Goal: Task Accomplishment & Management: Use online tool/utility

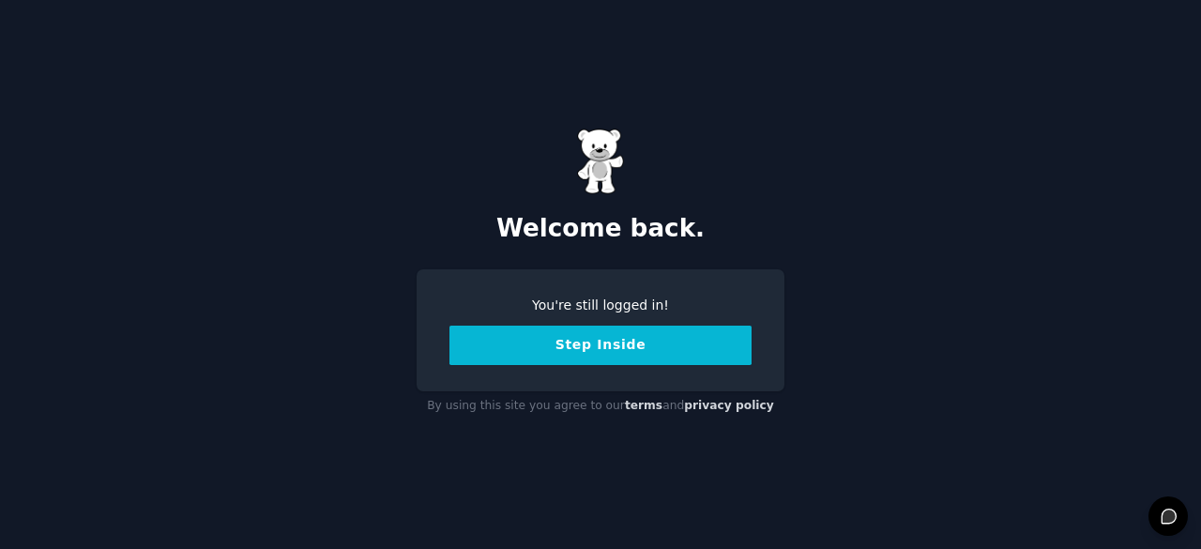
click at [652, 335] on button "Step Inside" at bounding box center [601, 345] width 302 height 39
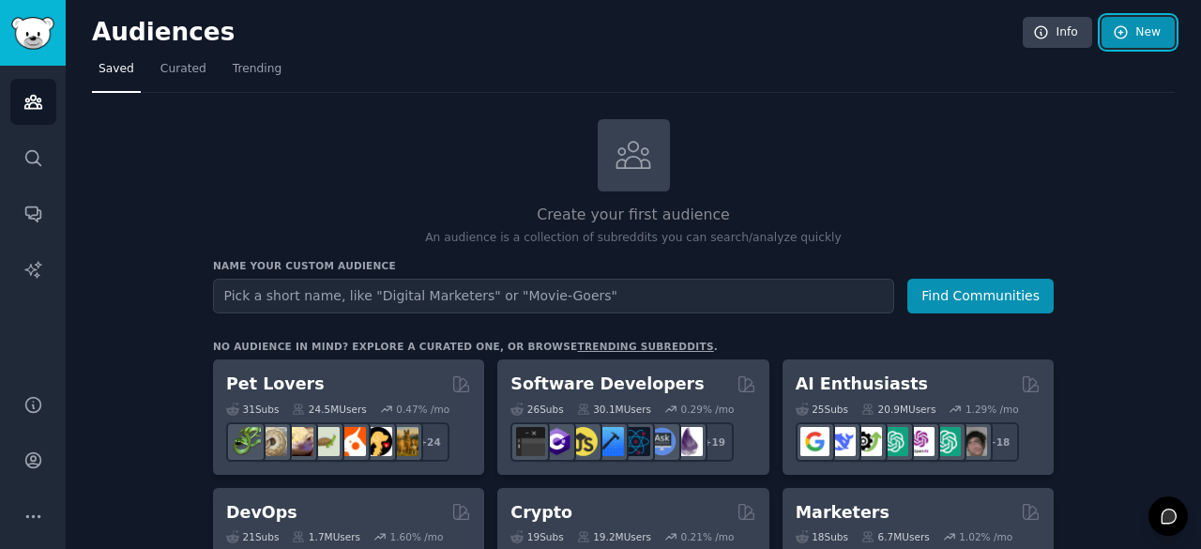
click at [1151, 34] on link "New" at bounding box center [1138, 33] width 73 height 32
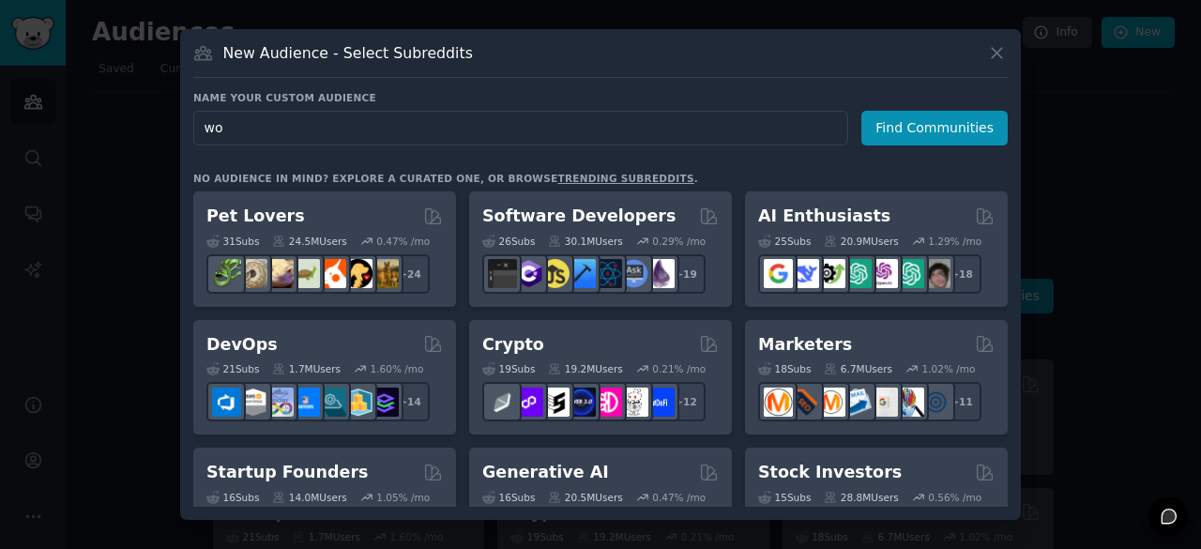
type input "w"
type input "p"
type input "e"
type input "Wondr care"
click at [937, 136] on button "Find Communities" at bounding box center [935, 128] width 146 height 35
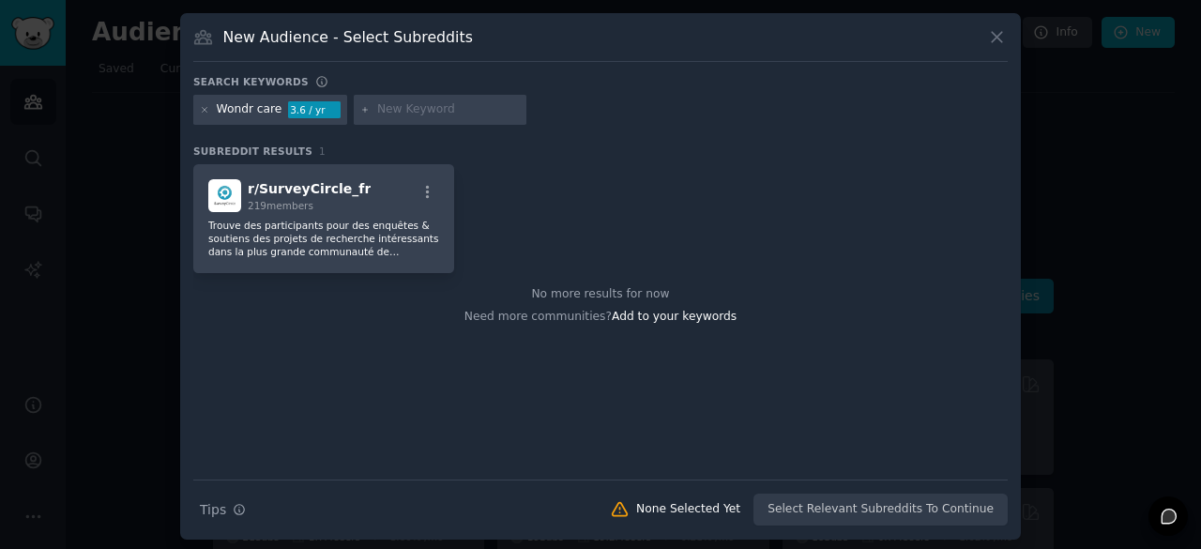
click at [247, 109] on div "Wondr care" at bounding box center [250, 109] width 66 height 17
click at [270, 109] on div "Wondr care" at bounding box center [250, 109] width 66 height 17
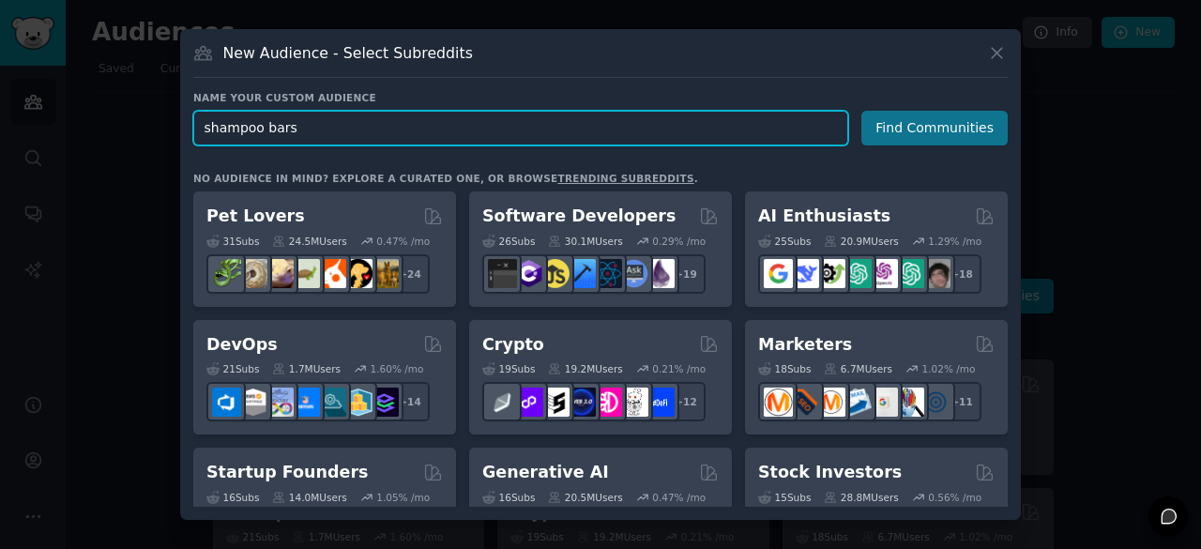
type input "shampoo bars"
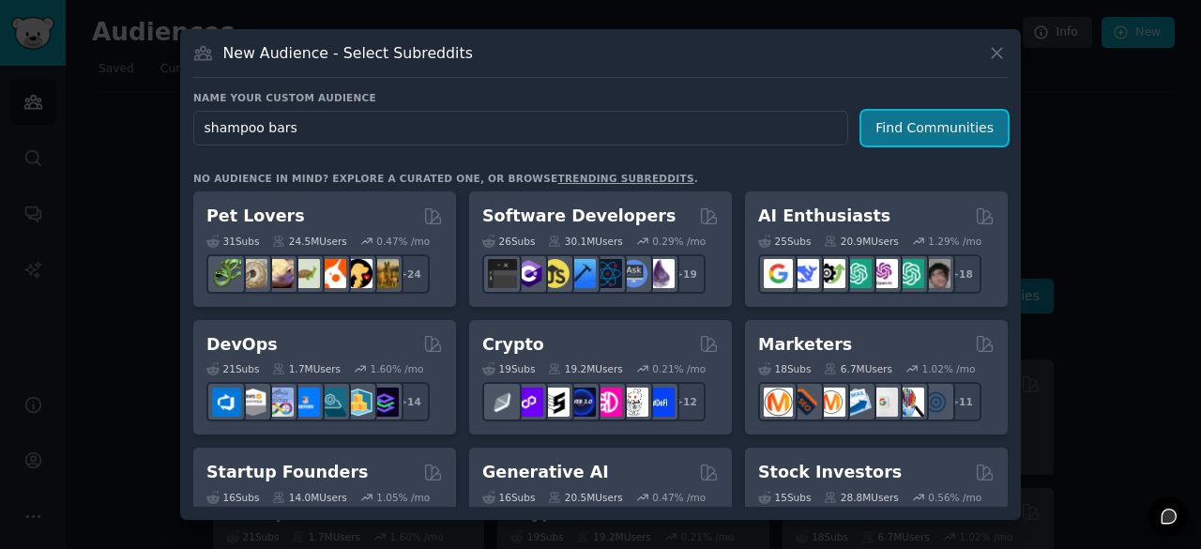
click at [929, 128] on button "Find Communities" at bounding box center [935, 128] width 146 height 35
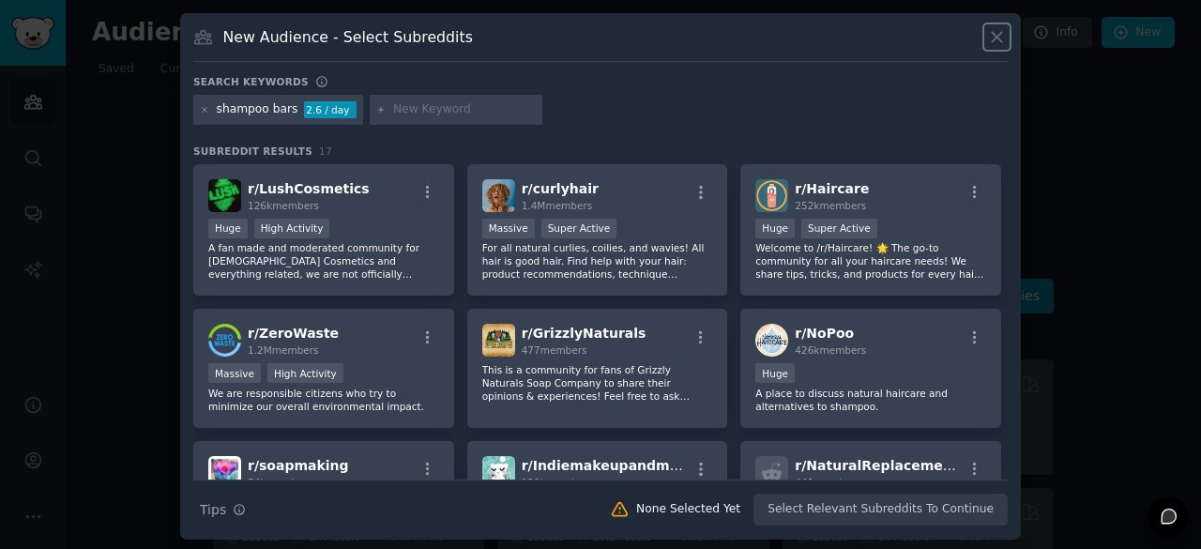
click at [1002, 45] on icon at bounding box center [997, 37] width 20 height 20
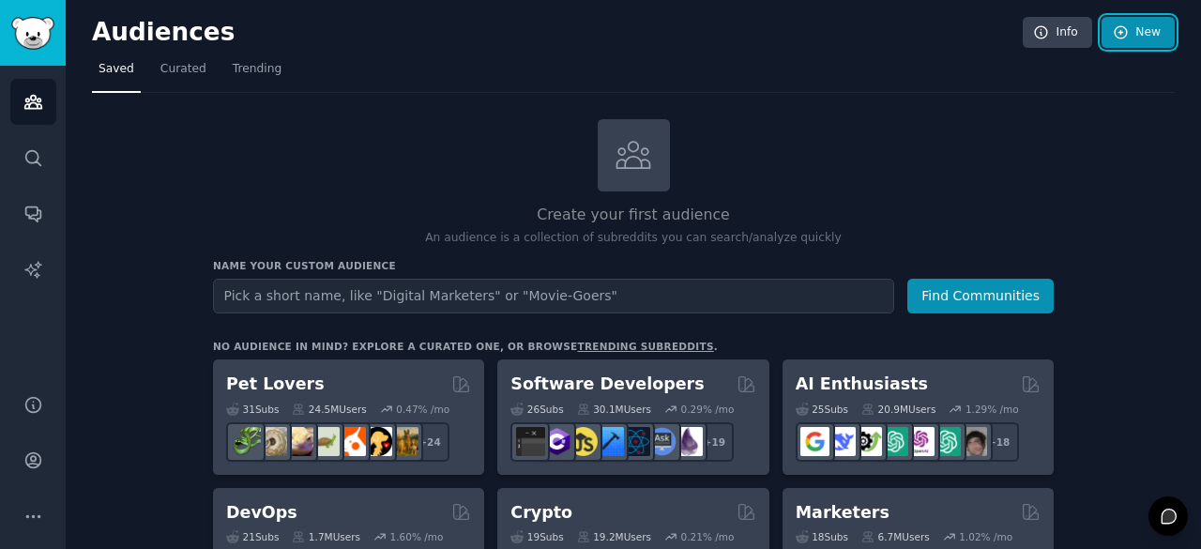
click at [1149, 29] on link "New" at bounding box center [1138, 33] width 73 height 32
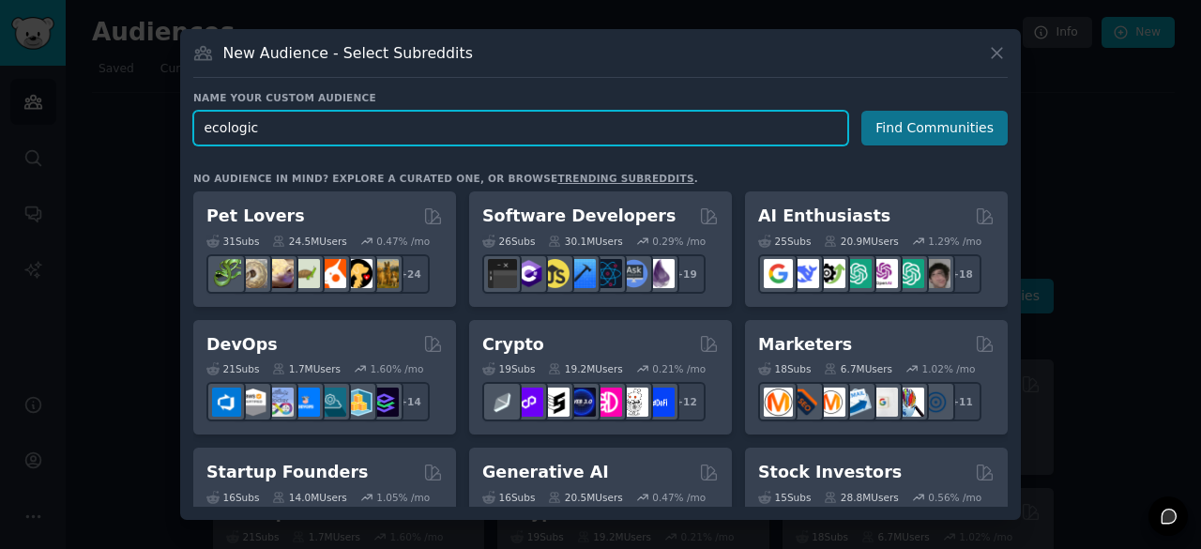
type input "ecologic"
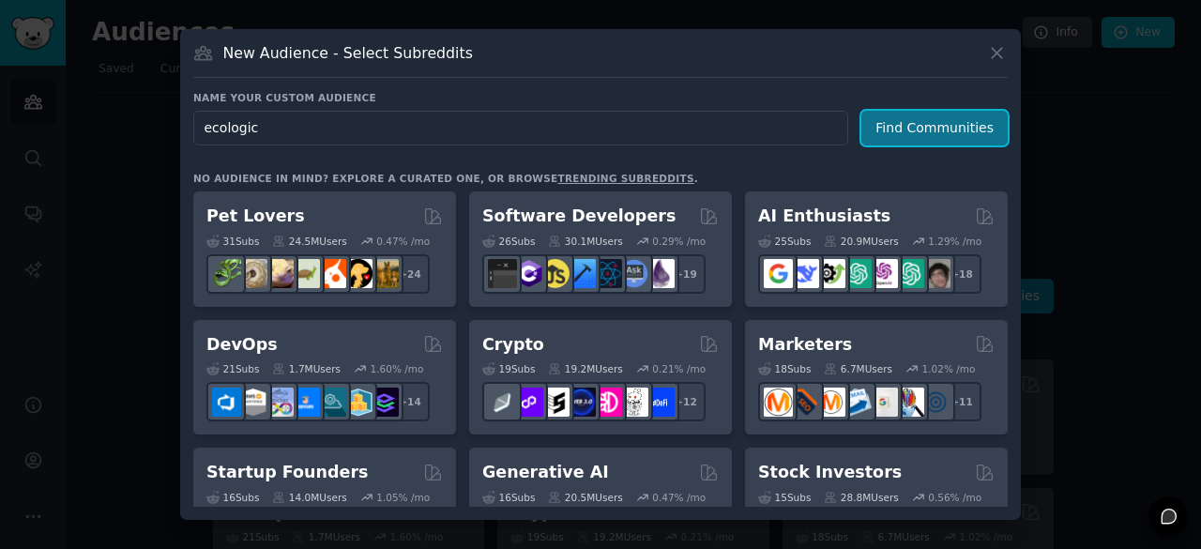
click at [925, 117] on button "Find Communities" at bounding box center [935, 128] width 146 height 35
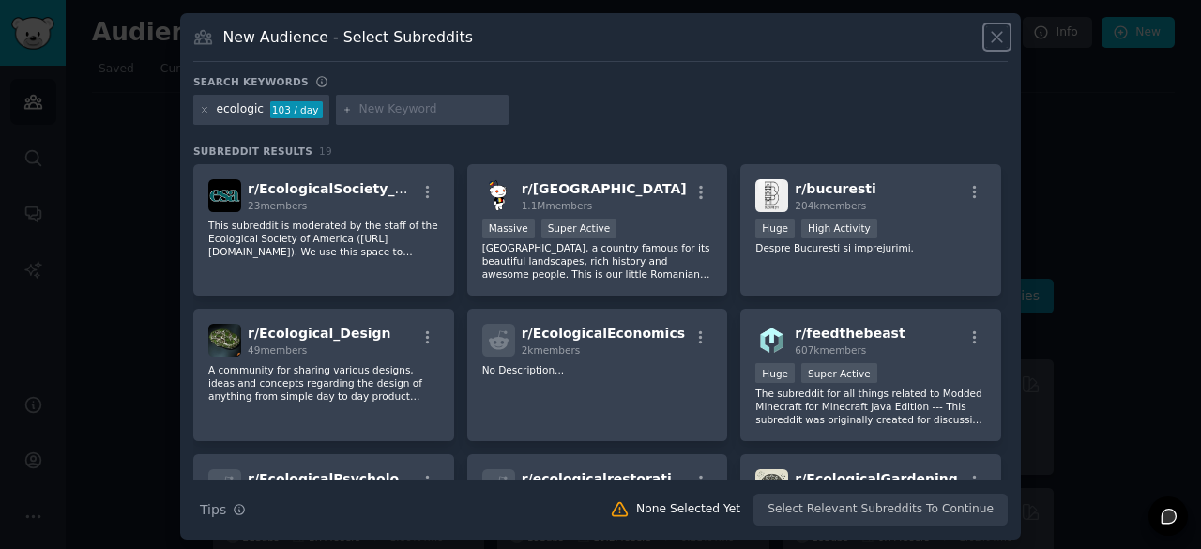
click at [993, 31] on icon at bounding box center [997, 37] width 20 height 20
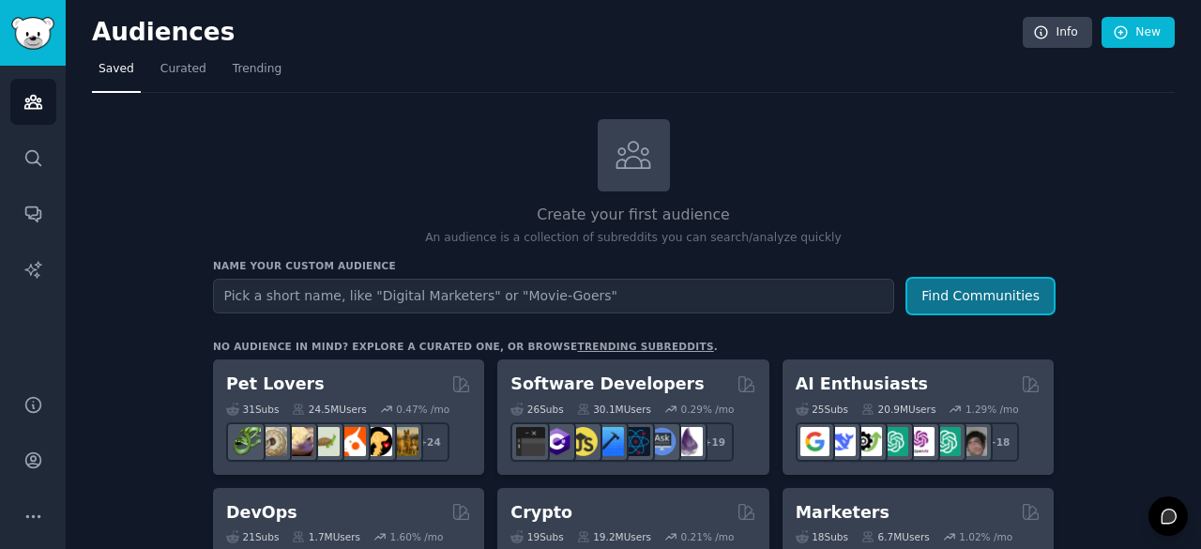
click at [958, 287] on button "Find Communities" at bounding box center [981, 296] width 146 height 35
click at [1141, 38] on link "New" at bounding box center [1138, 33] width 73 height 32
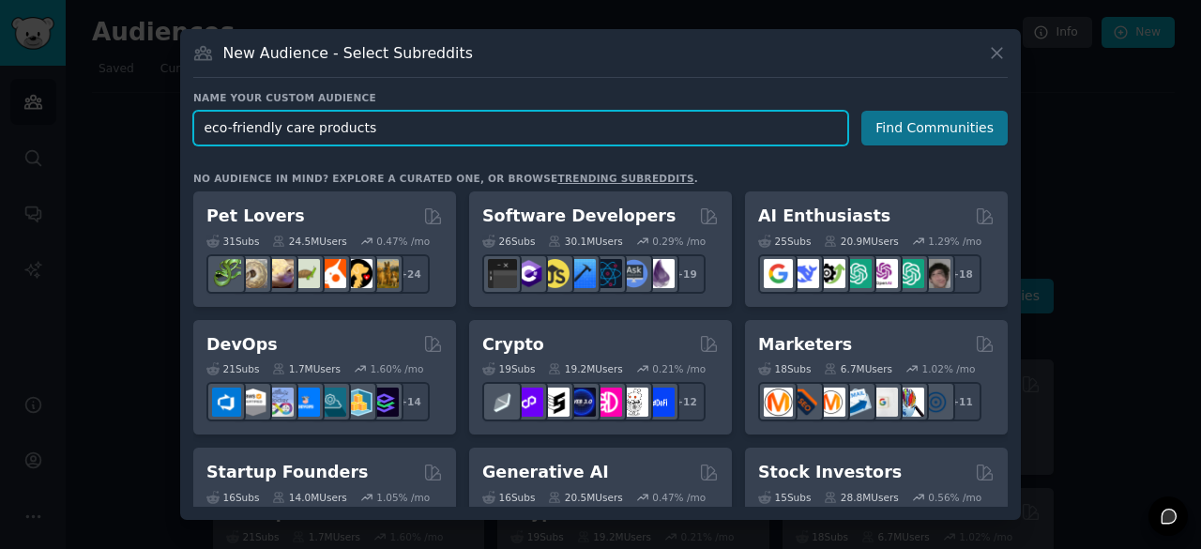
type input "eco-friendly care products"
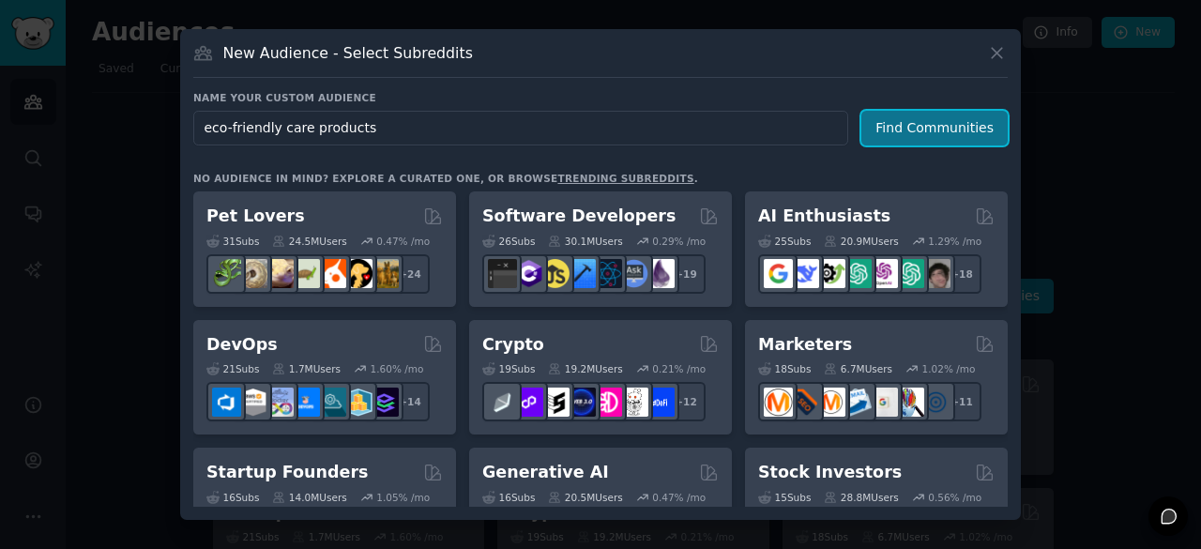
click at [982, 121] on button "Find Communities" at bounding box center [935, 128] width 146 height 35
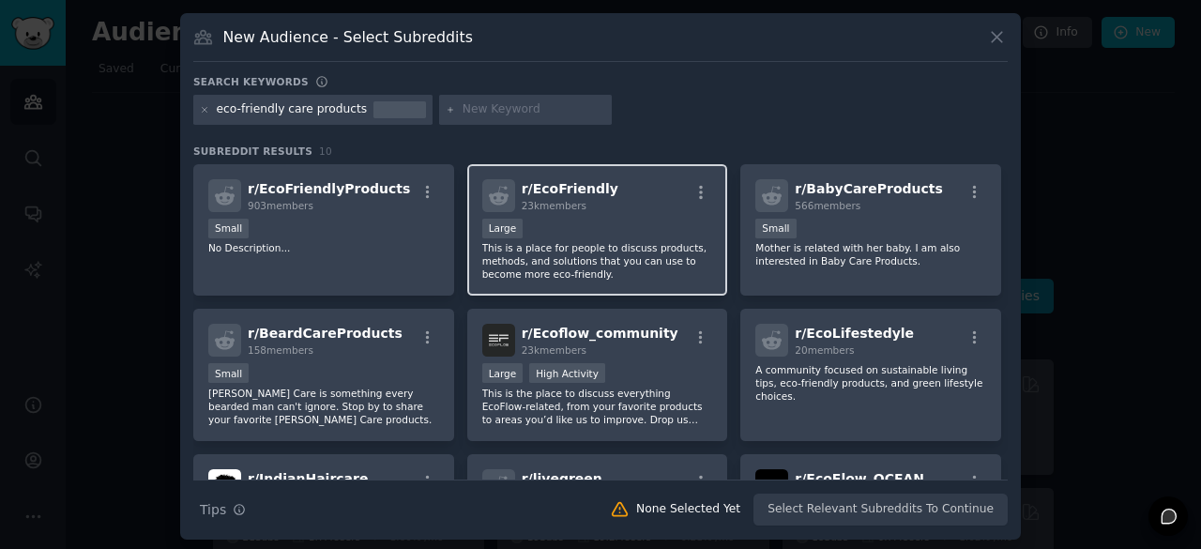
click at [638, 232] on div "Large" at bounding box center [597, 230] width 231 height 23
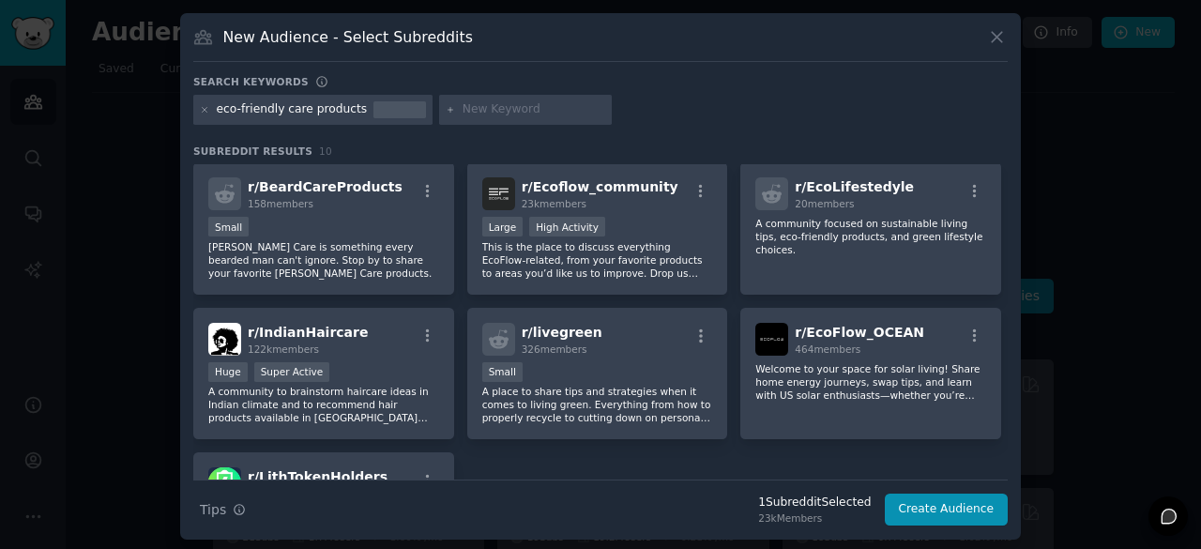
scroll to position [148, 0]
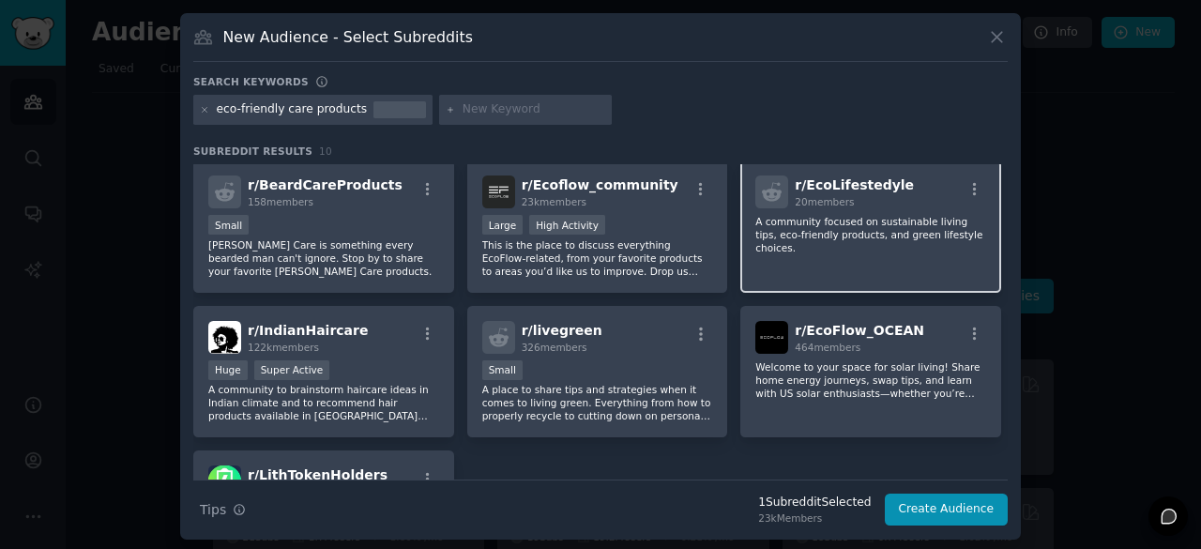
click at [818, 215] on p "A community focused on sustainable living tips, eco-friendly products, and gree…" at bounding box center [871, 234] width 231 height 39
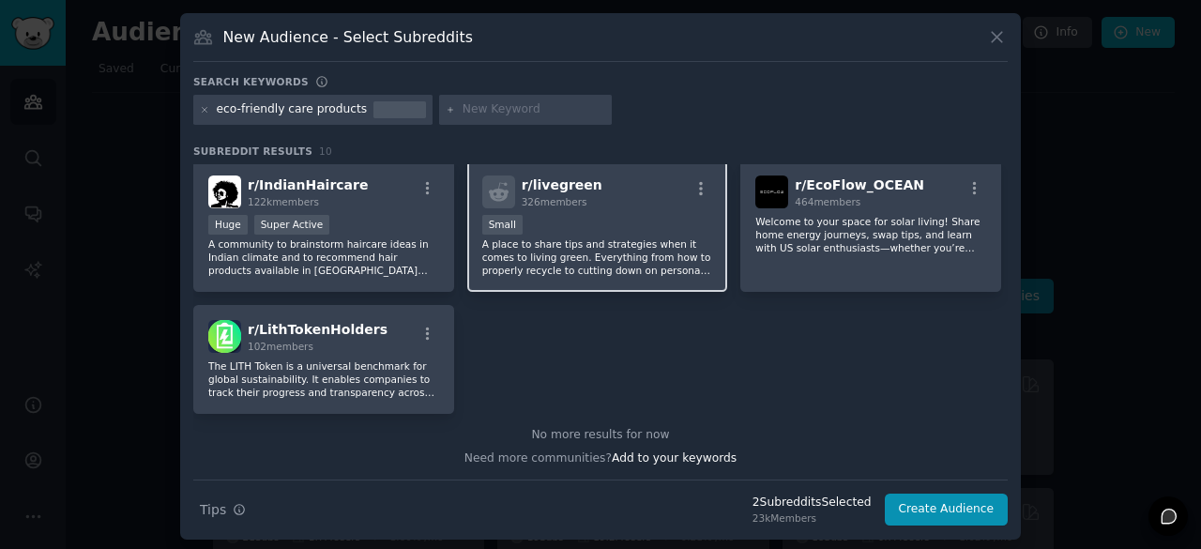
scroll to position [0, 0]
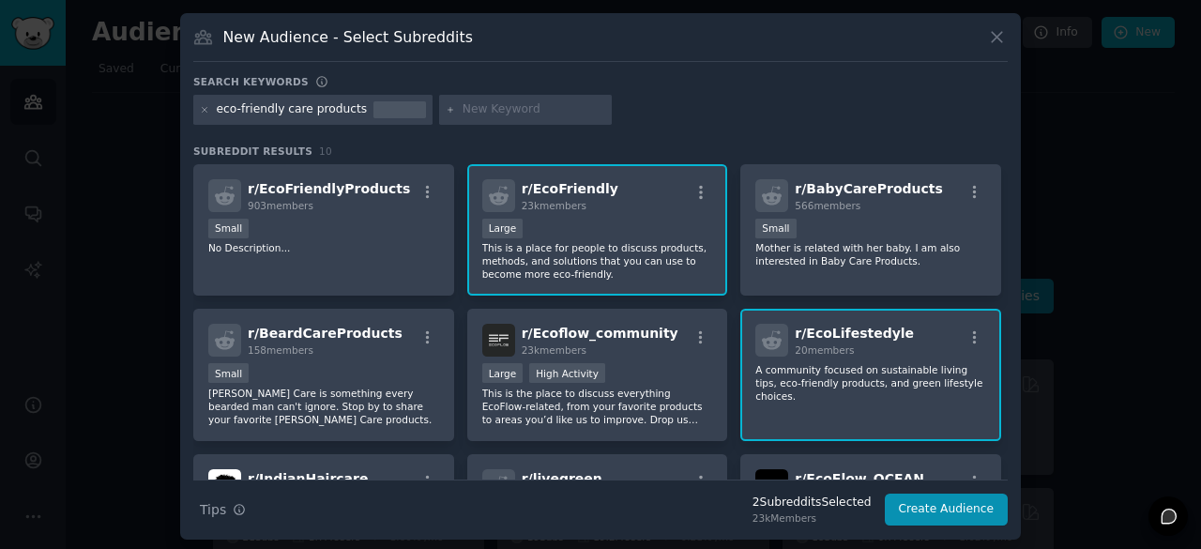
click at [275, 112] on div "eco-friendly care products" at bounding box center [292, 109] width 151 height 17
click at [204, 111] on icon at bounding box center [205, 110] width 10 height 10
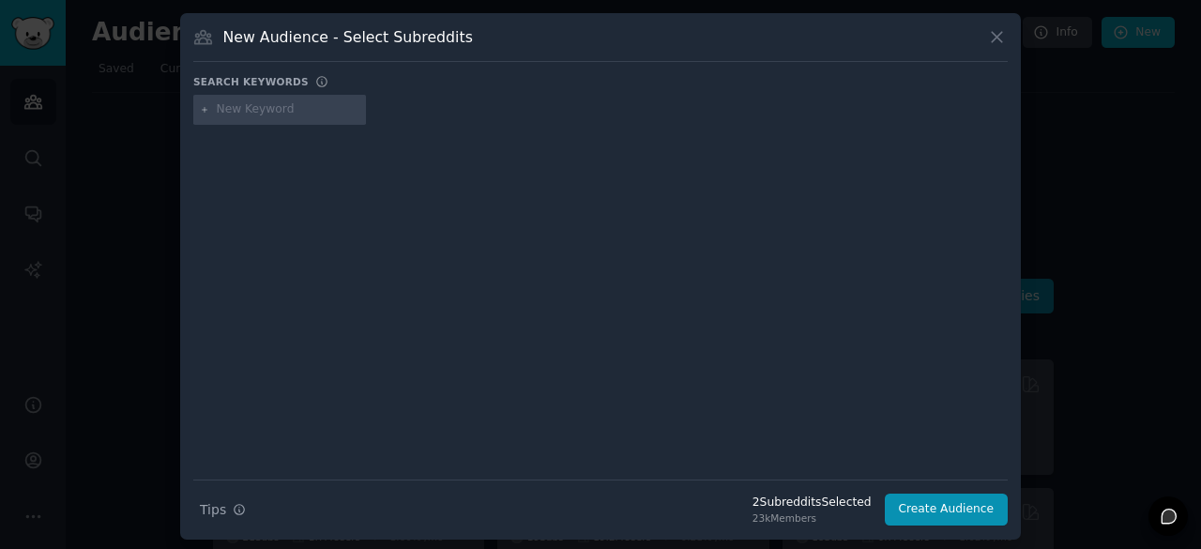
click at [250, 107] on input "text" at bounding box center [288, 109] width 143 height 17
type input "care products"
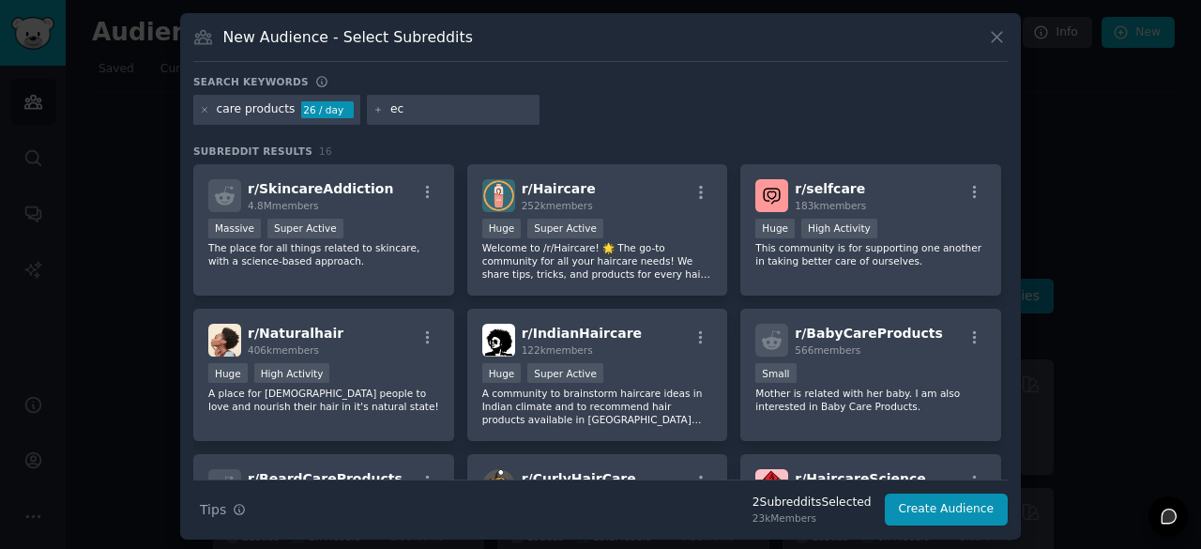
type input "e"
type input "hair care"
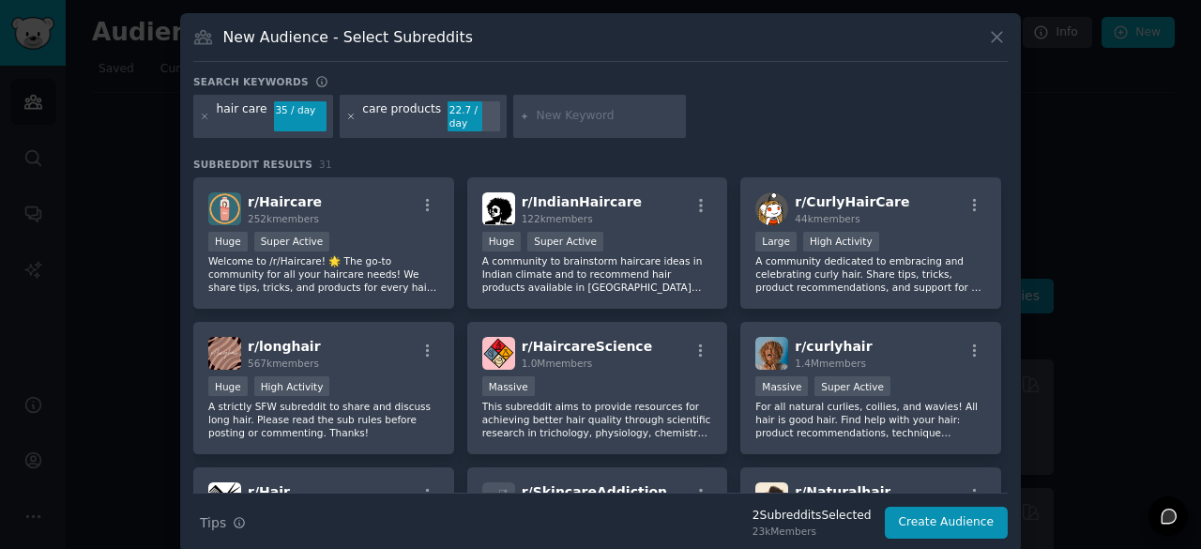
click at [346, 112] on icon at bounding box center [351, 117] width 10 height 10
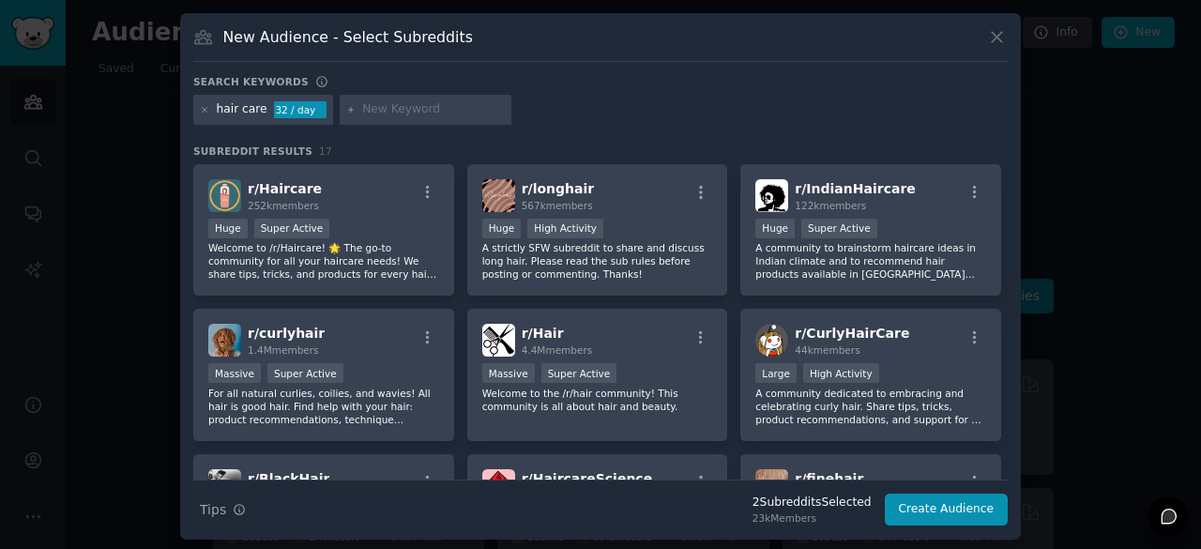
click at [372, 97] on div at bounding box center [426, 110] width 173 height 30
click at [200, 109] on icon at bounding box center [205, 110] width 10 height 10
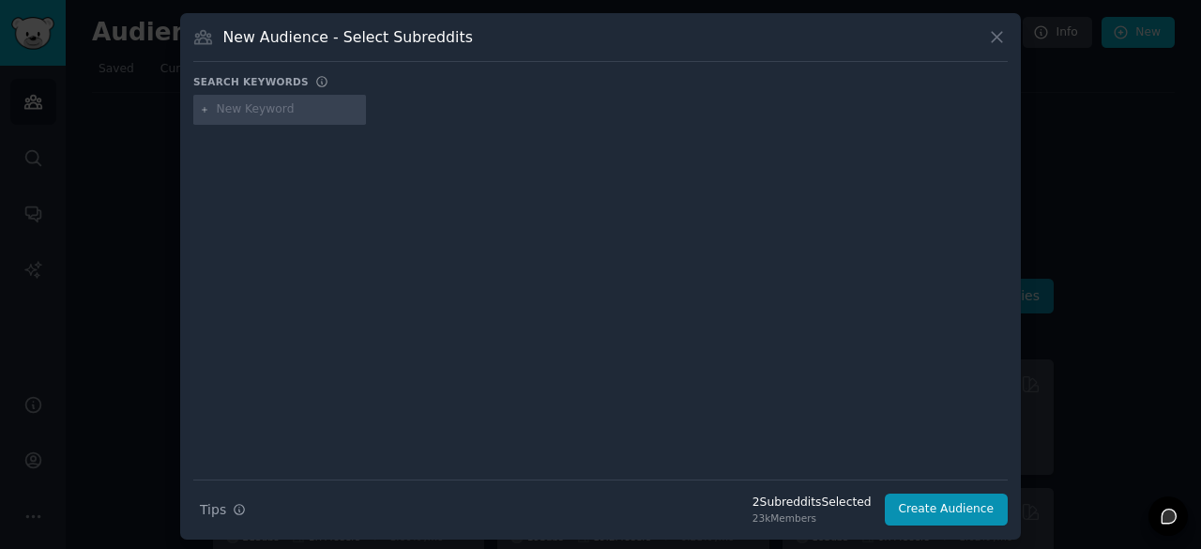
click at [234, 104] on input "text" at bounding box center [288, 109] width 143 height 17
type input "natural products"
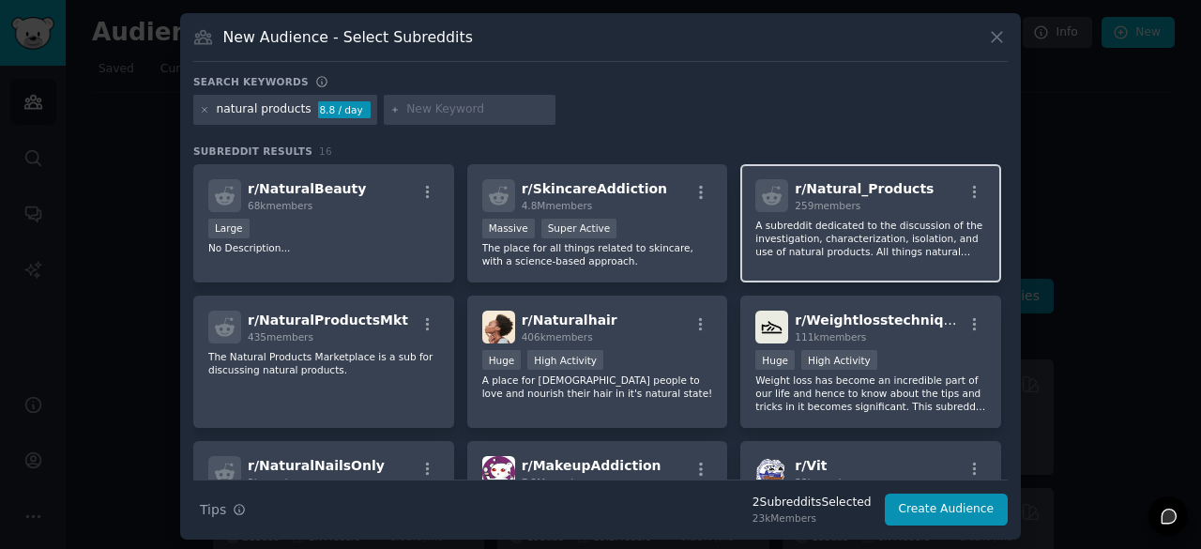
click at [818, 248] on p "A subreddit dedicated to the discussion of the investigation, characterization,…" at bounding box center [871, 238] width 231 height 39
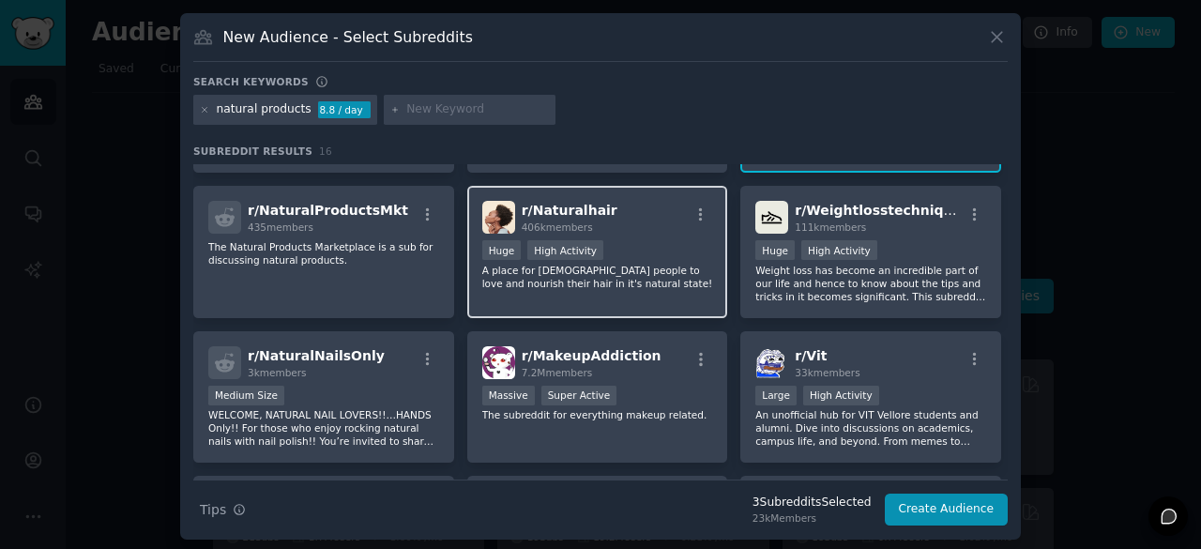
scroll to position [112, 0]
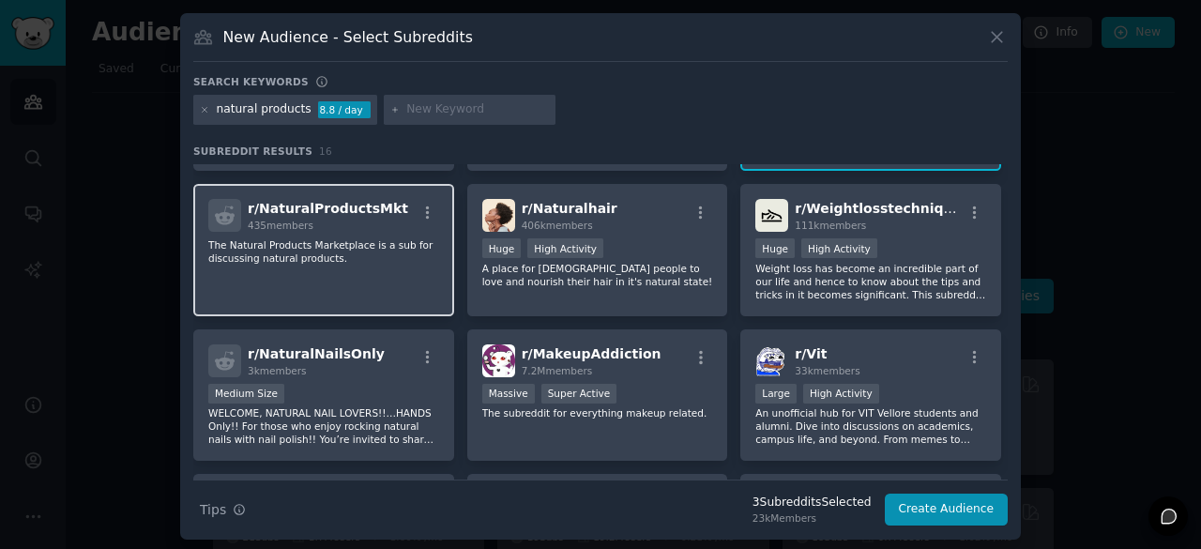
click at [411, 262] on p "The Natural Products Marketplace is a sub for discussing natural products." at bounding box center [323, 251] width 231 height 26
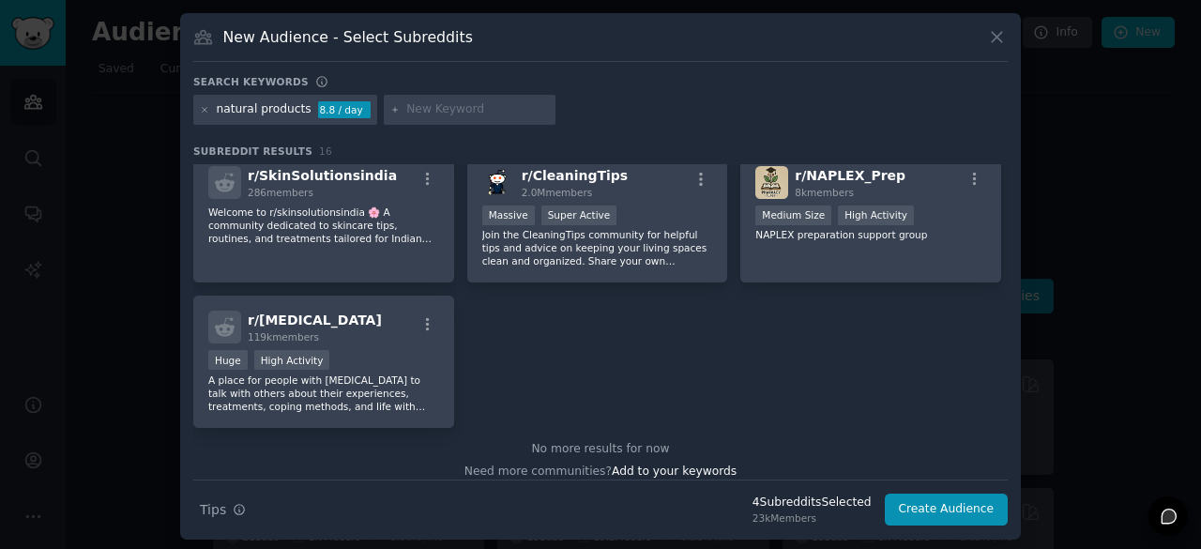
scroll to position [594, 0]
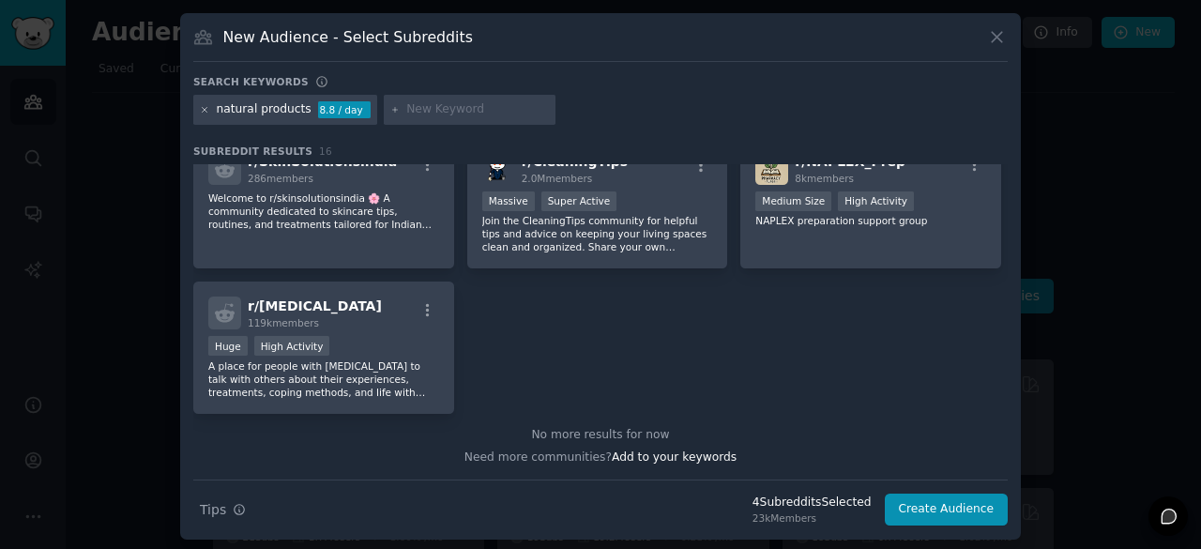
click at [200, 112] on icon at bounding box center [205, 110] width 10 height 10
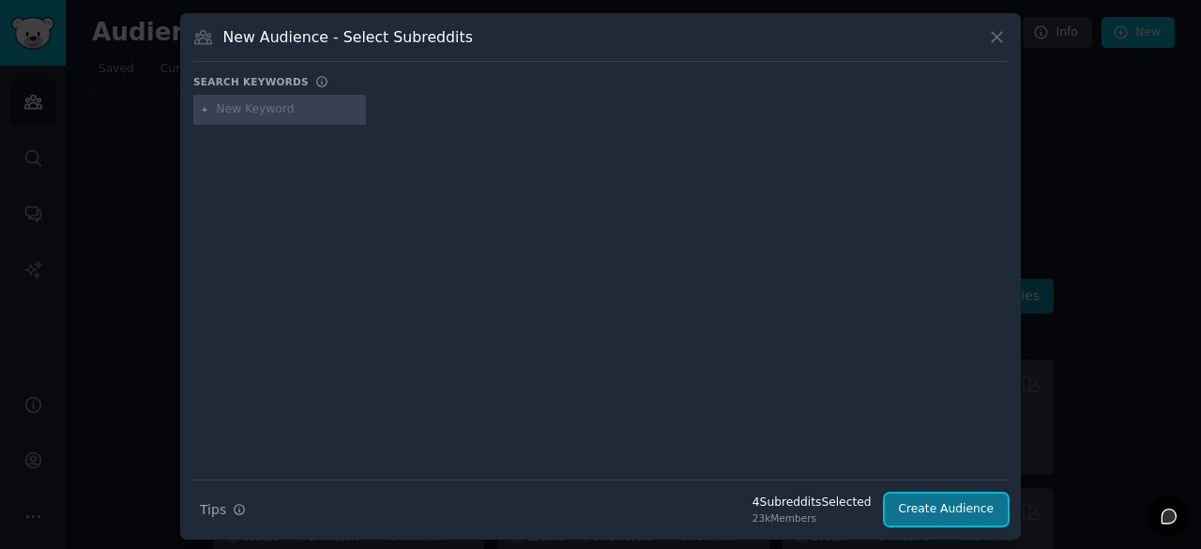
click at [942, 502] on button "Create Audience" at bounding box center [947, 510] width 124 height 32
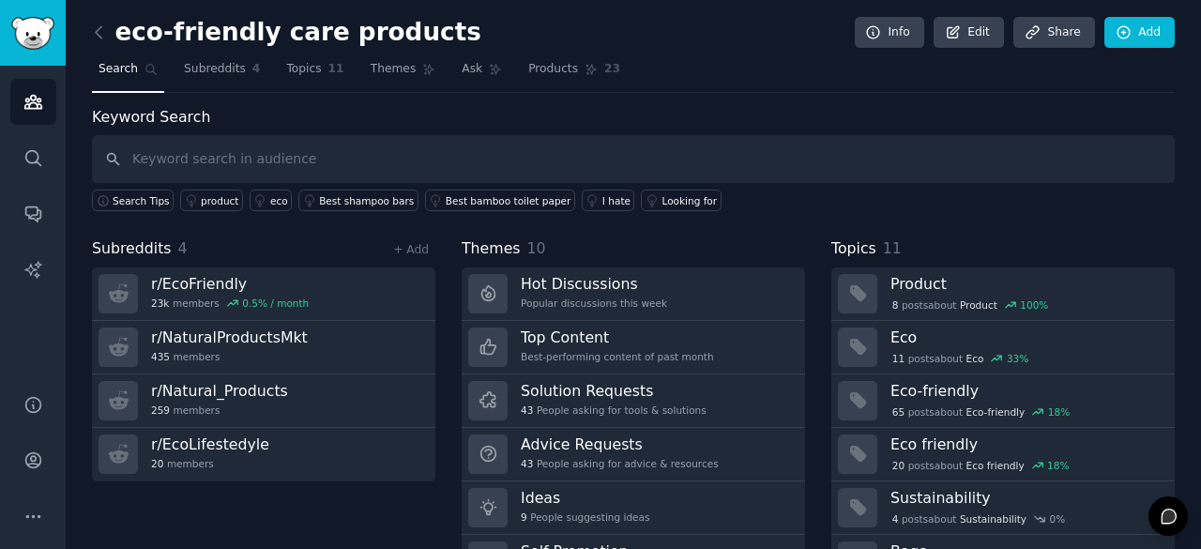
click at [1045, 93] on div "eco-friendly care products Info Edit Share Add Search Subreddits 4 Topics 11 Th…" at bounding box center [633, 323] width 1083 height 595
click at [286, 65] on span "Topics" at bounding box center [303, 69] width 35 height 17
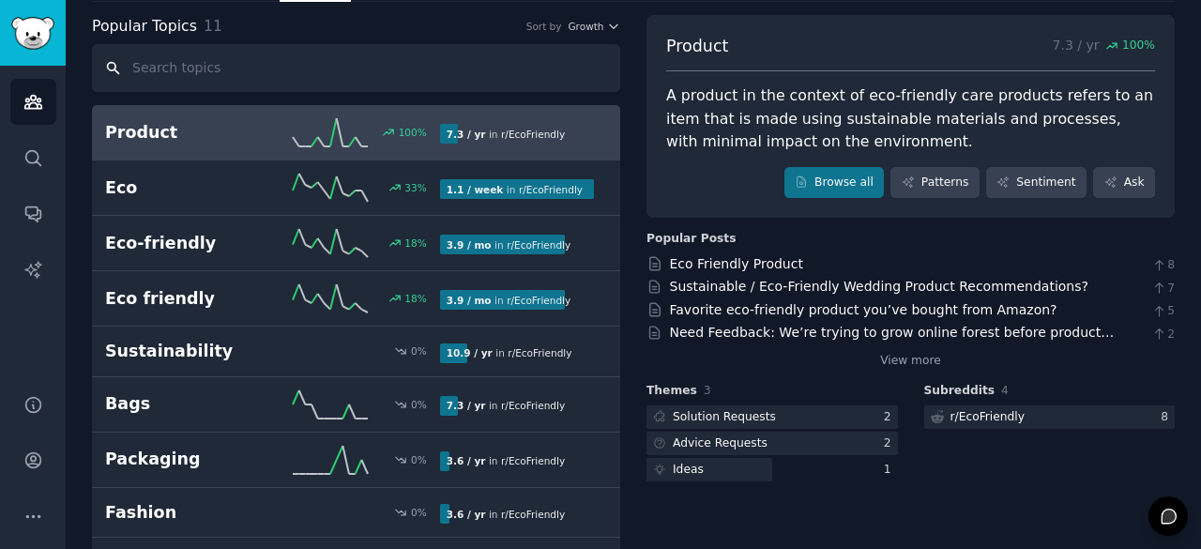
scroll to position [92, 0]
click at [195, 54] on input "text" at bounding box center [356, 67] width 528 height 48
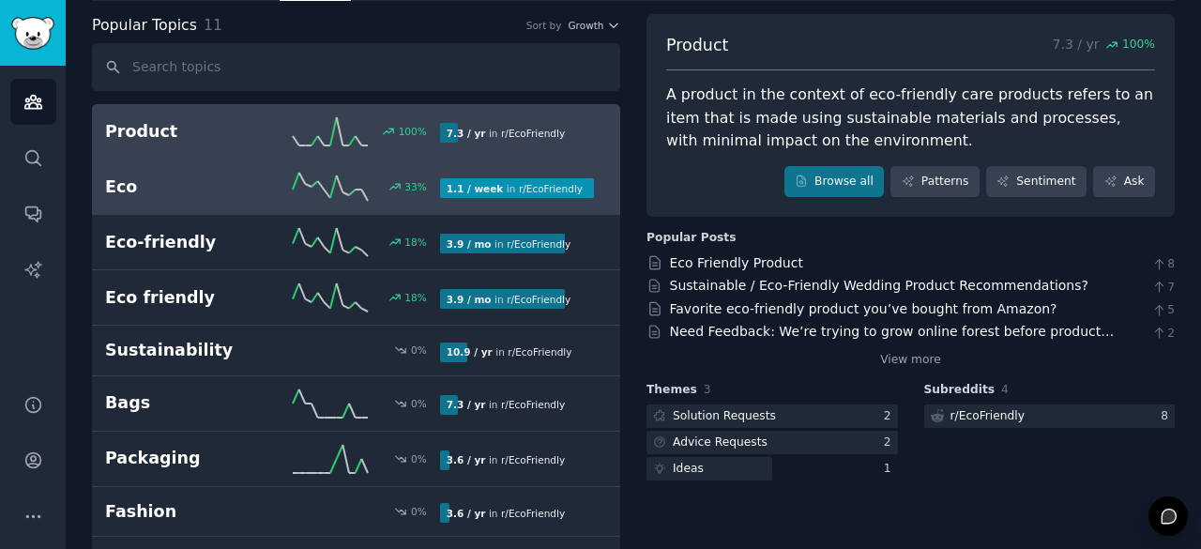
click at [369, 184] on div "33 %" at bounding box center [355, 187] width 167 height 28
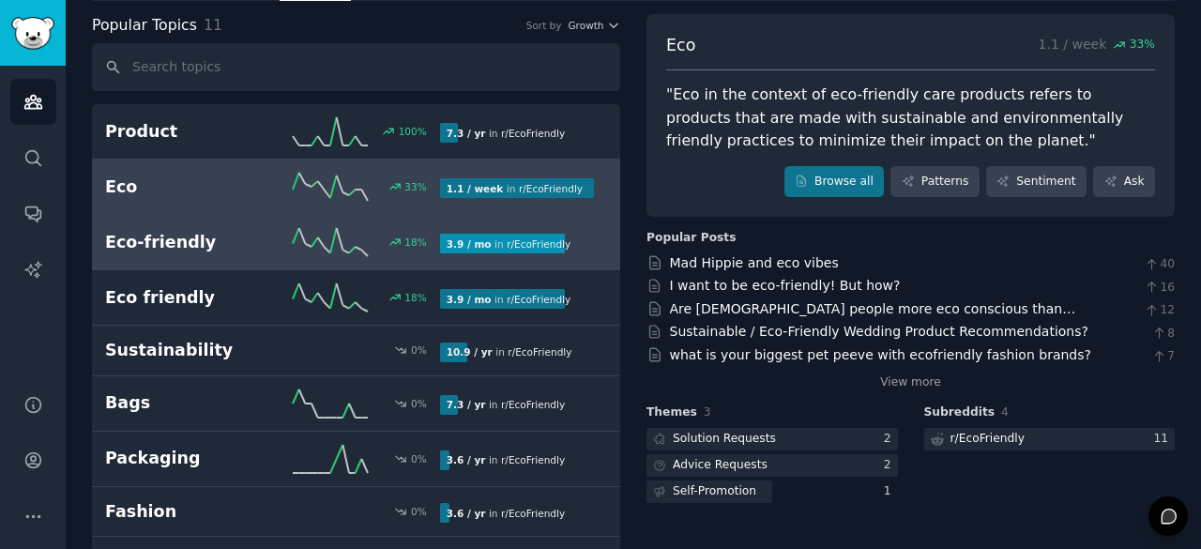
click at [353, 228] on icon at bounding box center [330, 242] width 75 height 28
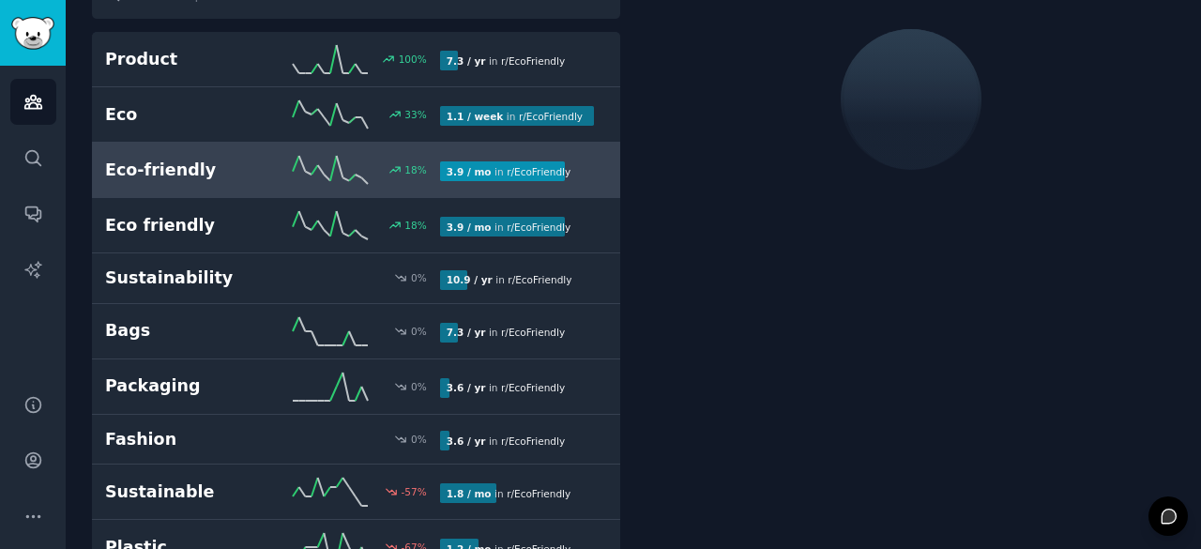
scroll to position [177, 0]
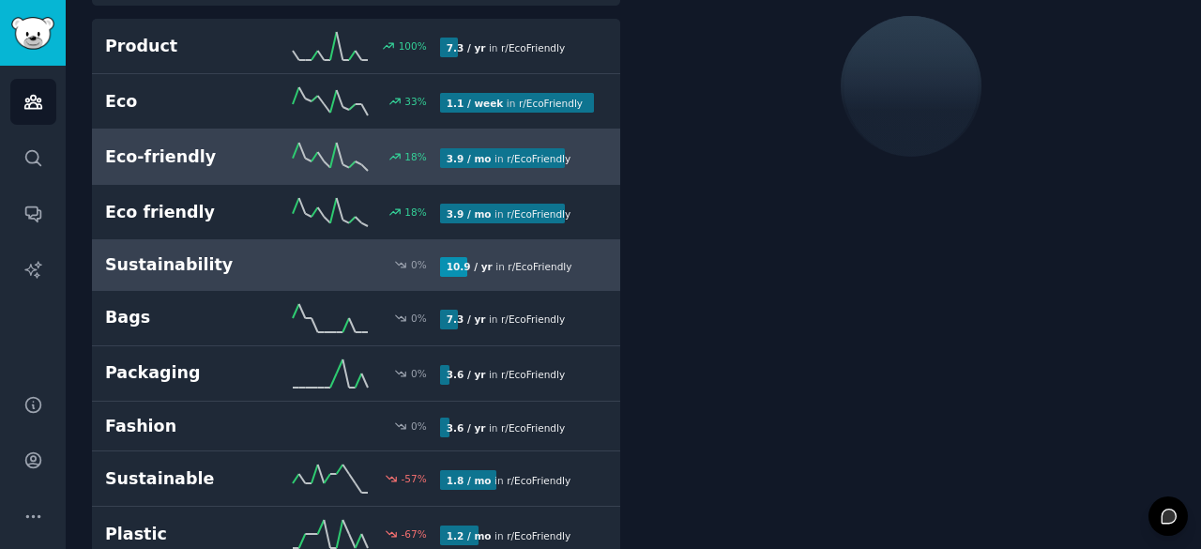
click at [342, 265] on div "0 %" at bounding box center [355, 264] width 167 height 13
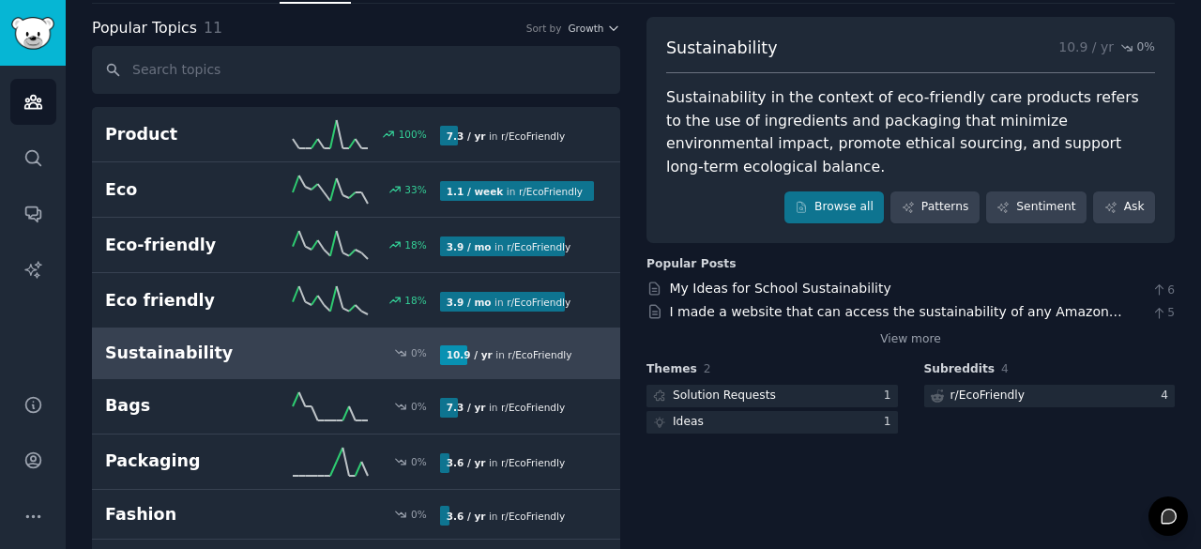
scroll to position [267, 0]
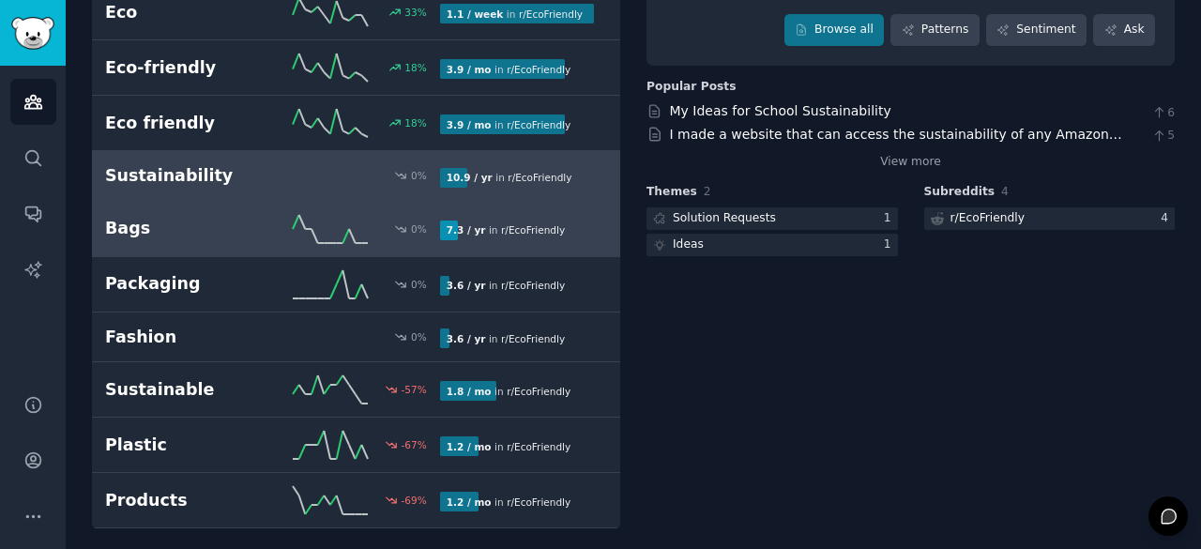
click at [340, 224] on icon at bounding box center [330, 229] width 75 height 28
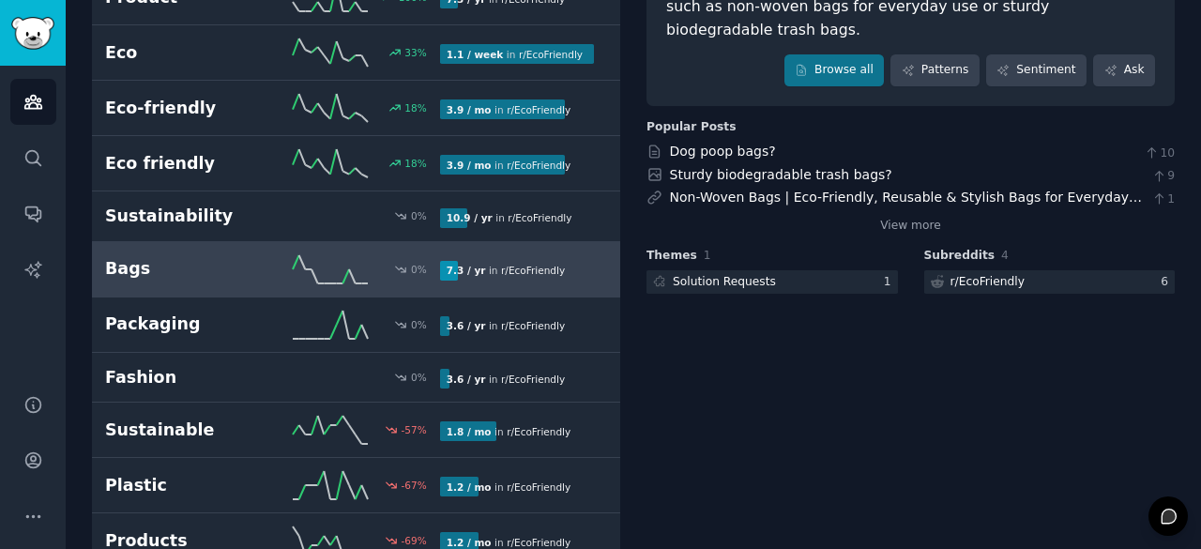
scroll to position [267, 0]
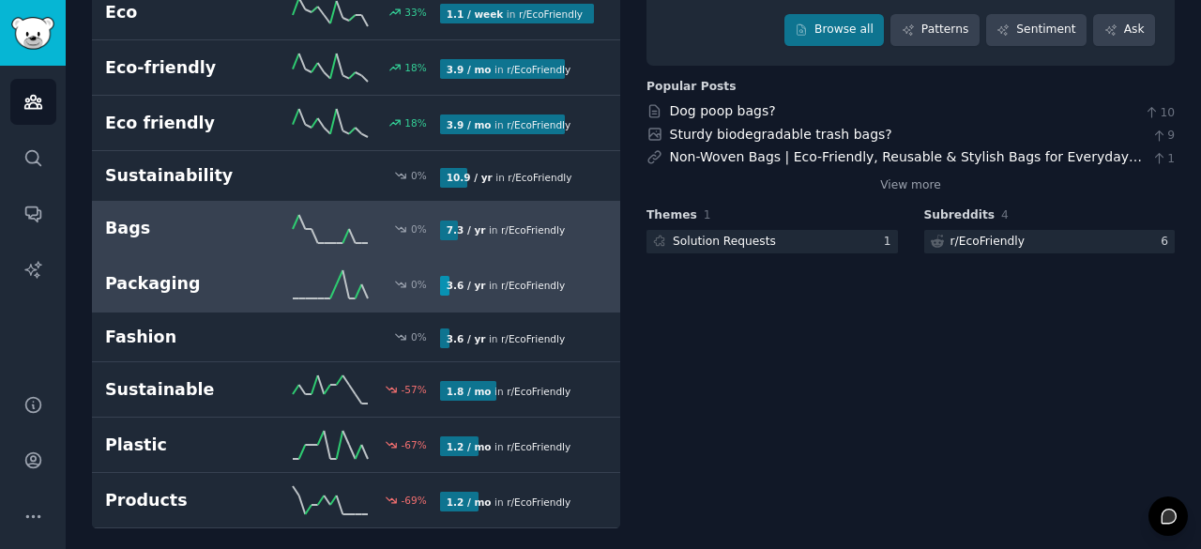
click at [323, 298] on link "Packaging 0 % 3.6 / yr in r/ EcoFriendly" at bounding box center [356, 284] width 528 height 55
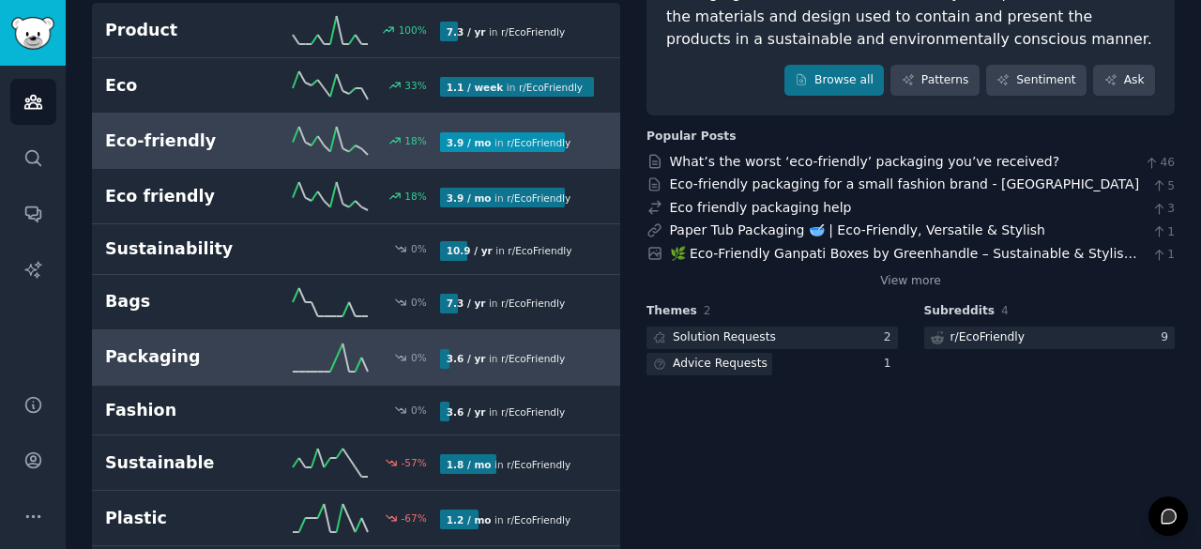
scroll to position [267, 0]
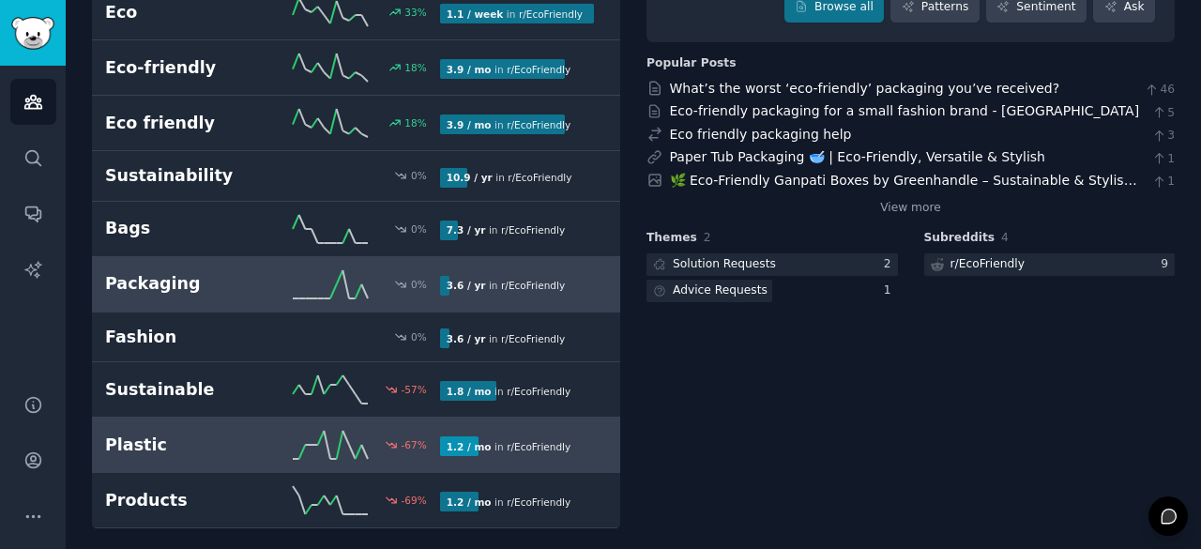
click at [229, 425] on link "Plastic -67 % 1.2 / mo in r/ EcoFriendly -67% decrease in mentions recently" at bounding box center [356, 445] width 528 height 55
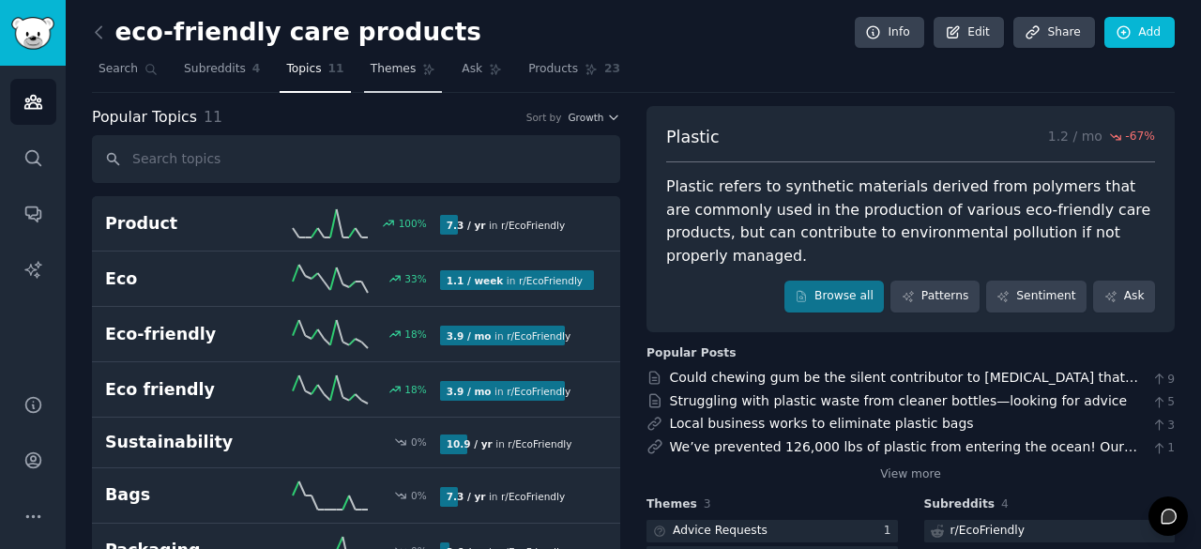
click at [383, 72] on span "Themes" at bounding box center [394, 69] width 46 height 17
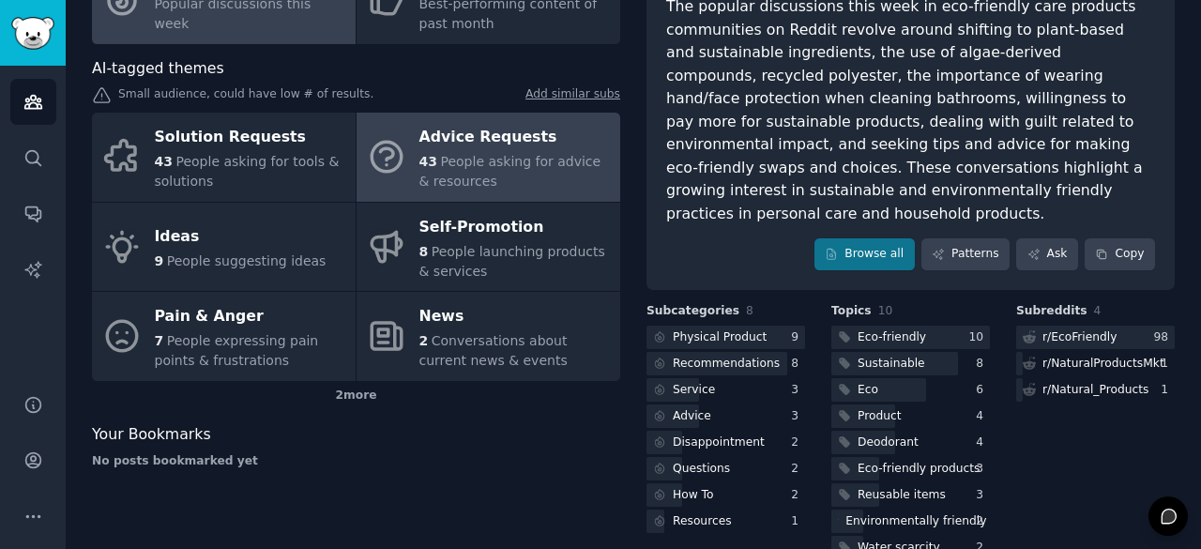
scroll to position [181, 0]
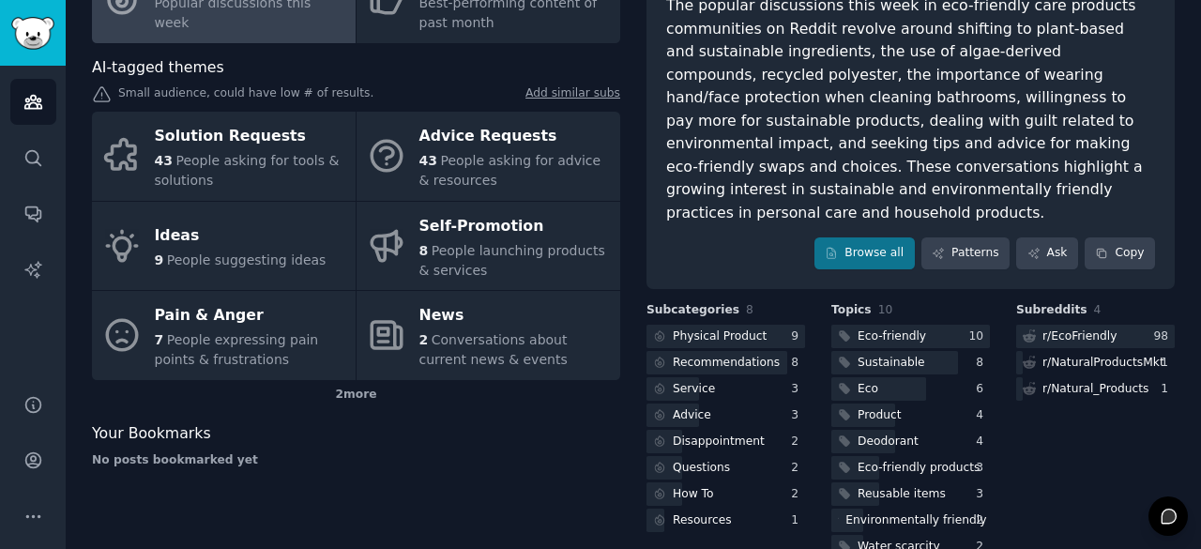
click at [206, 70] on span "AI-tagged themes" at bounding box center [158, 67] width 132 height 23
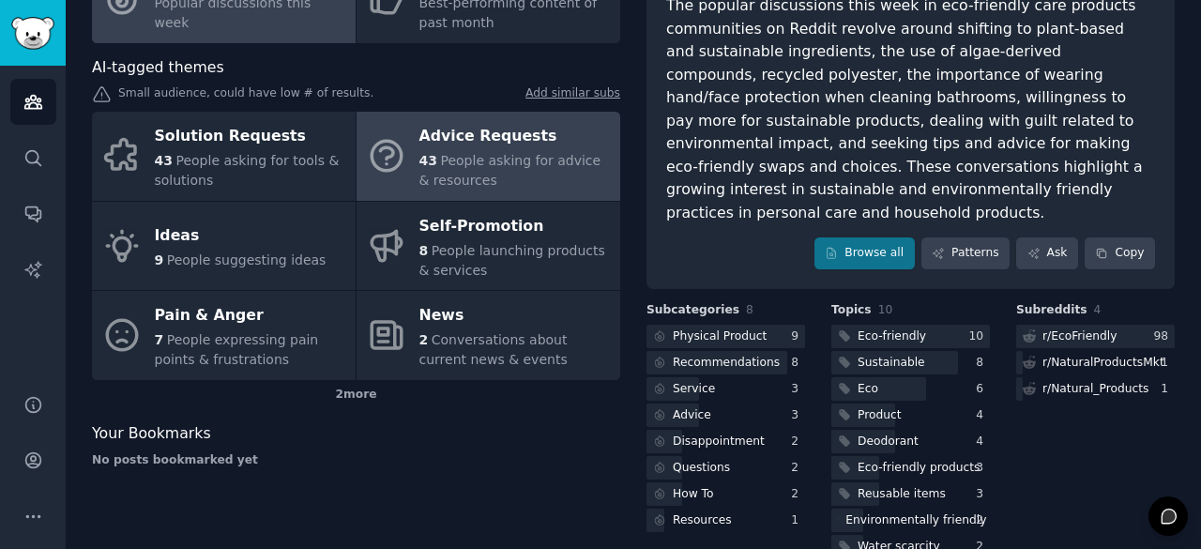
scroll to position [0, 0]
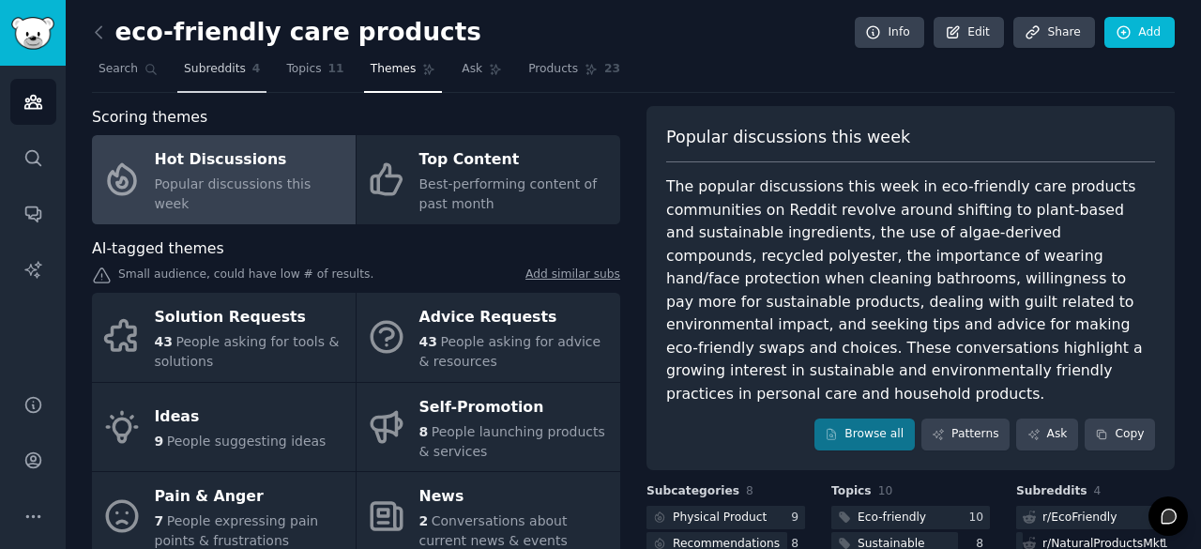
click at [210, 71] on span "Subreddits" at bounding box center [215, 69] width 62 height 17
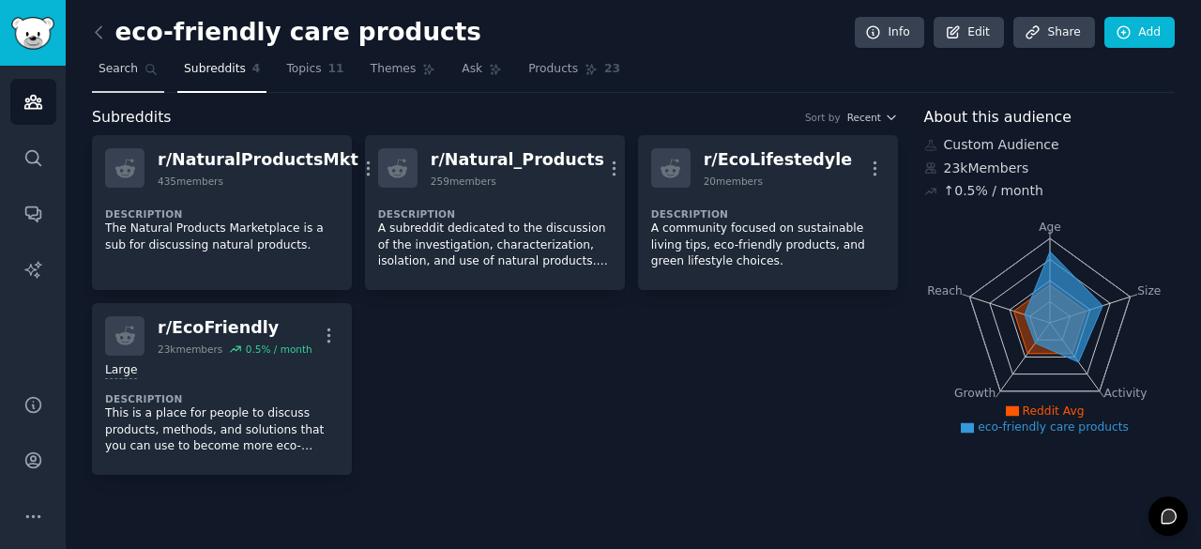
click at [113, 61] on span "Search" at bounding box center [118, 69] width 39 height 17
